Goal: Information Seeking & Learning: Learn about a topic

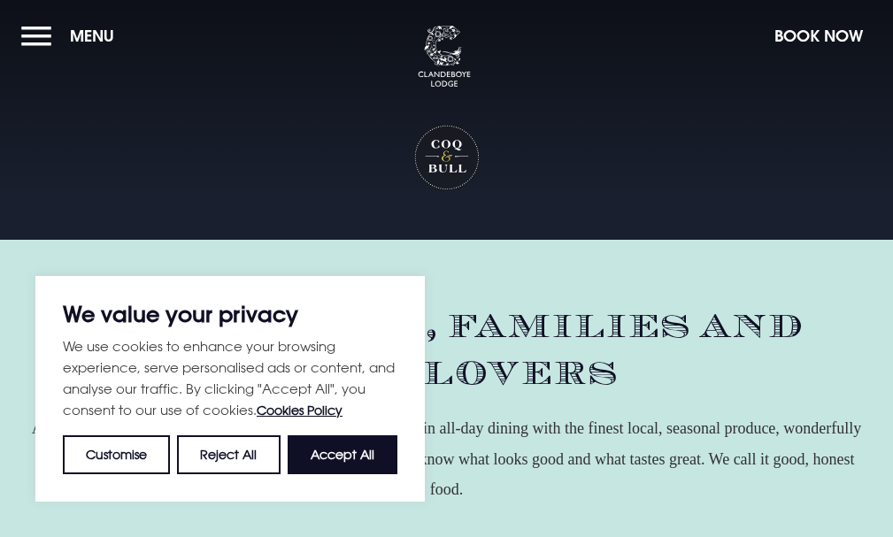
click at [340, 452] on button "Accept All" at bounding box center [343, 454] width 110 height 39
checkbox input "true"
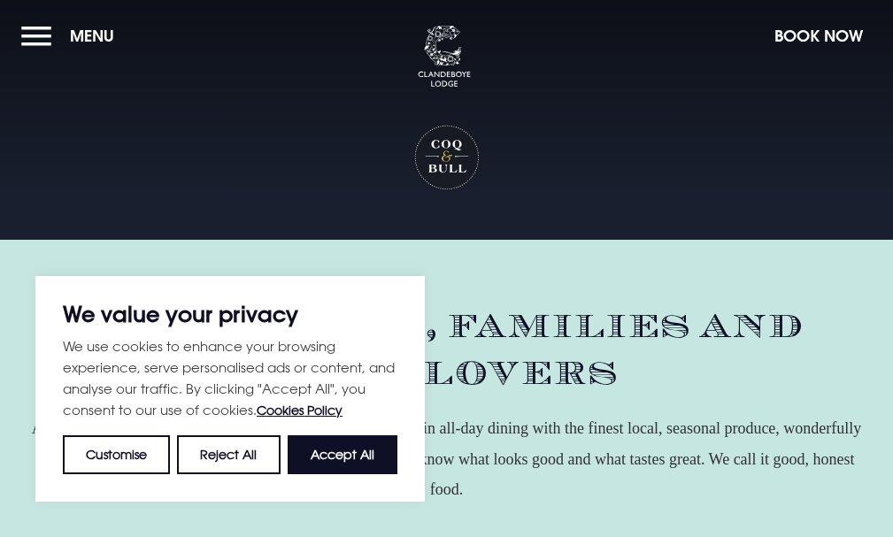
checkbox input "true"
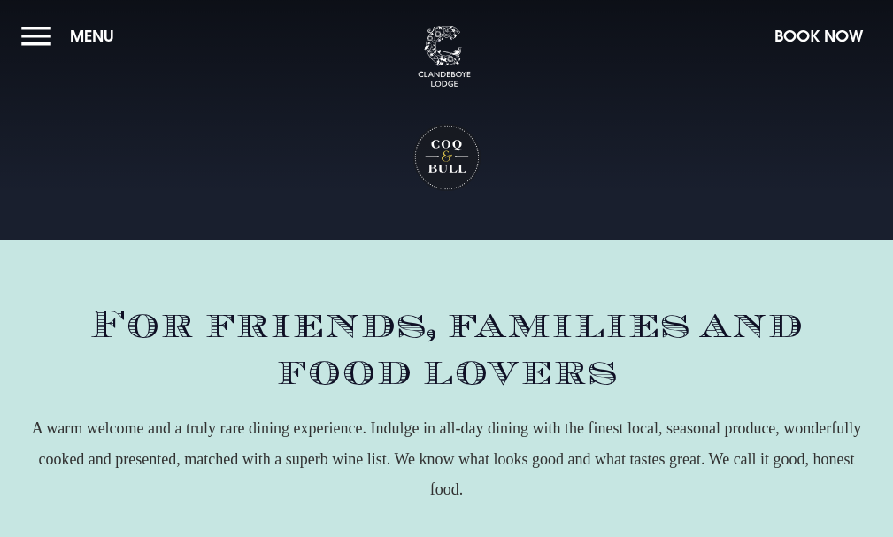
click at [114, 45] on span "Menu" at bounding box center [92, 36] width 44 height 20
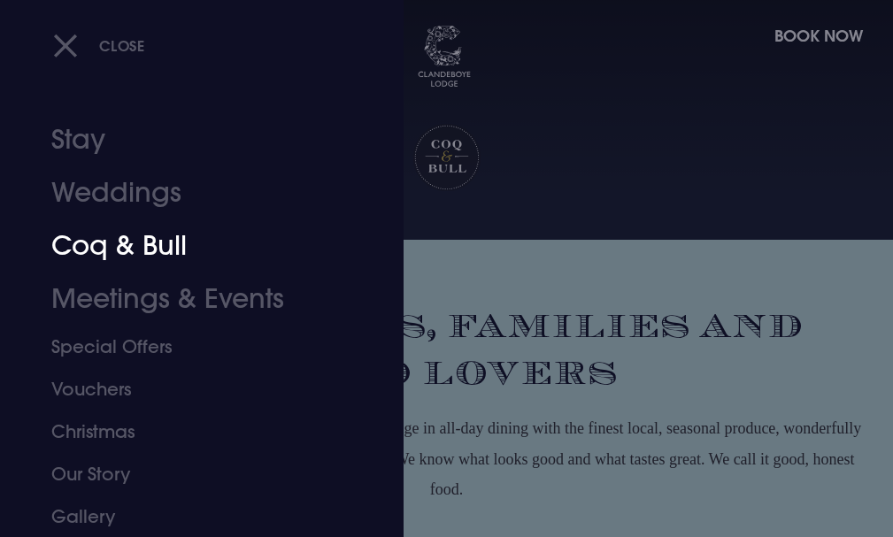
click at [125, 239] on link "Coq & Bull" at bounding box center [191, 245] width 280 height 53
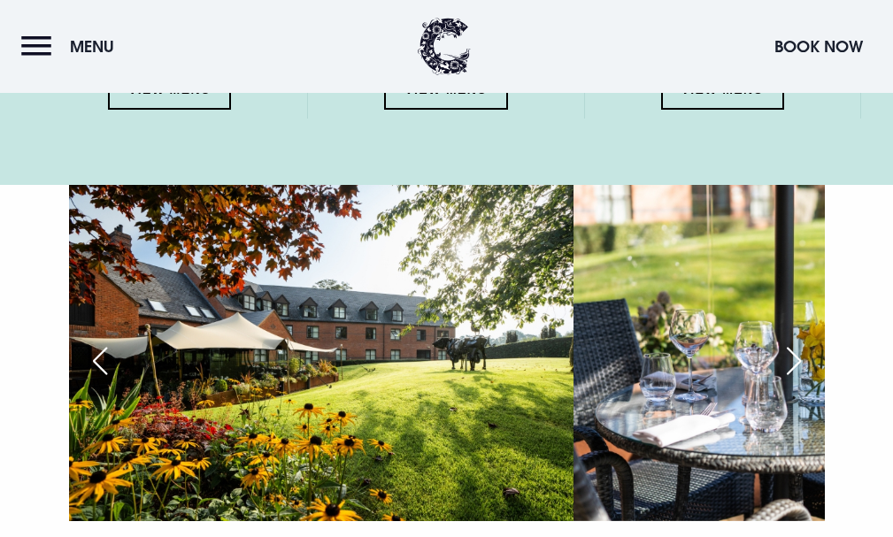
scroll to position [2477, 0]
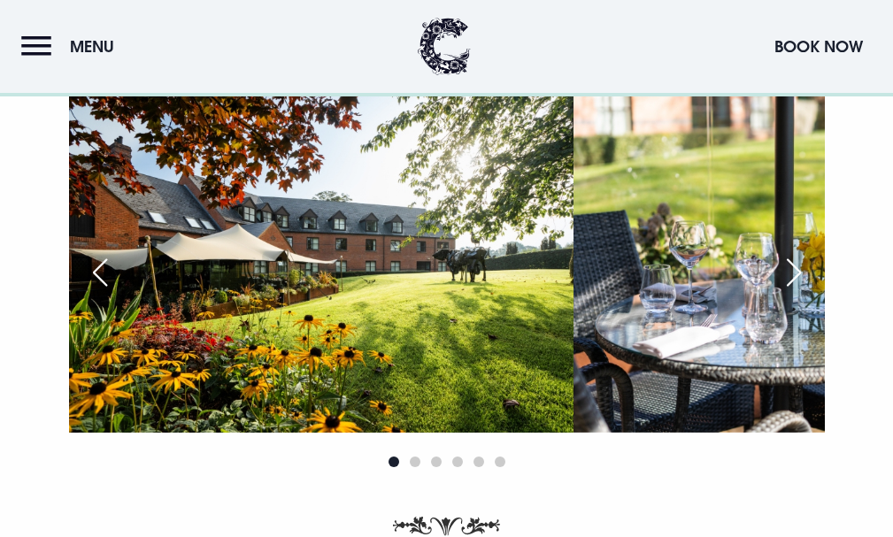
click at [441, 21] on link "View Menu" at bounding box center [446, 1] width 124 height 41
click at [193, 21] on link "View Menu" at bounding box center [170, 1] width 124 height 41
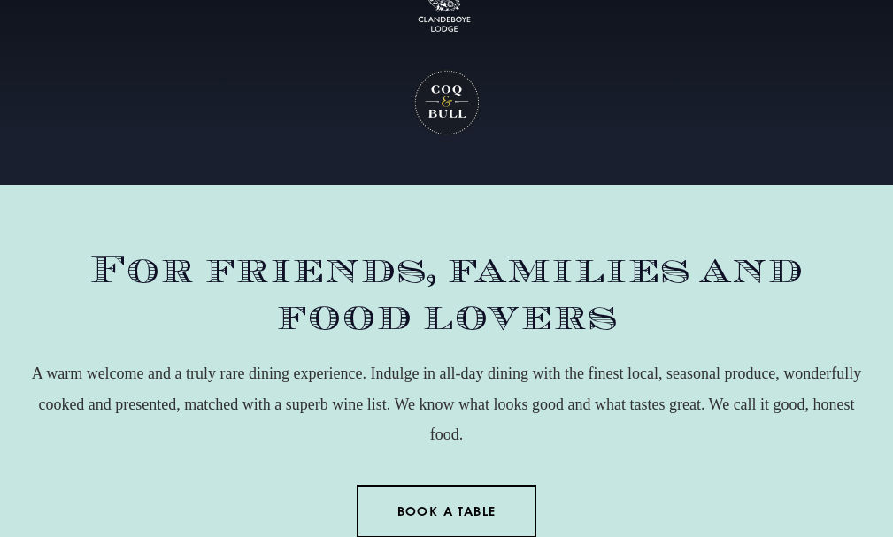
scroll to position [0, 0]
